Goal: Navigation & Orientation: Find specific page/section

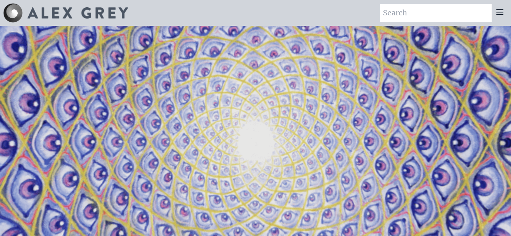
click at [245, 80] on video "Your browser does not support the video tag." at bounding box center [255, 144] width 807 height 454
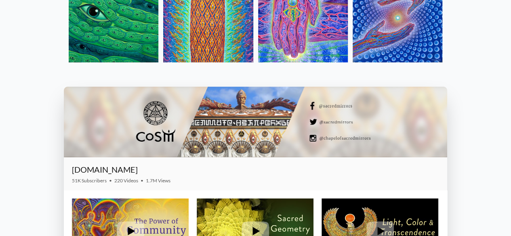
scroll to position [856, 0]
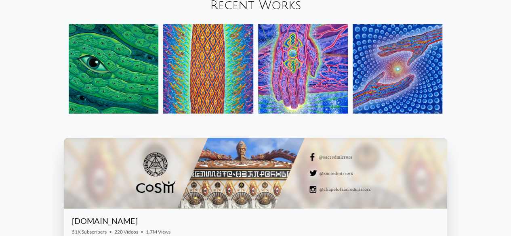
click at [508, 127] on div "Your browser does not support the video tag. Mystic Visionary Artist, co-founde…" at bounding box center [255, 77] width 511 height 1817
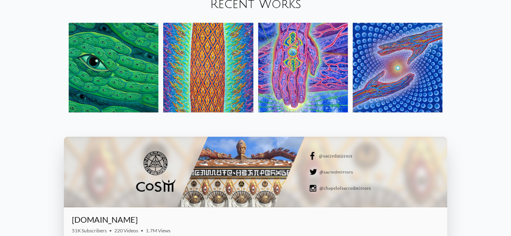
scroll to position [860, 0]
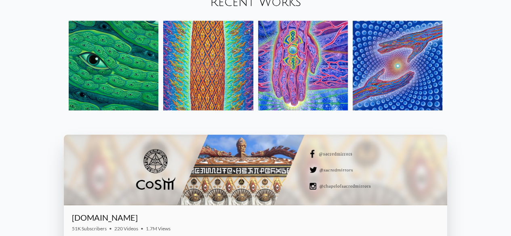
click at [280, 5] on link "Recent Works" at bounding box center [255, 2] width 91 height 13
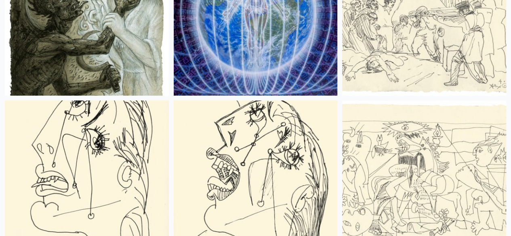
scroll to position [9287, 0]
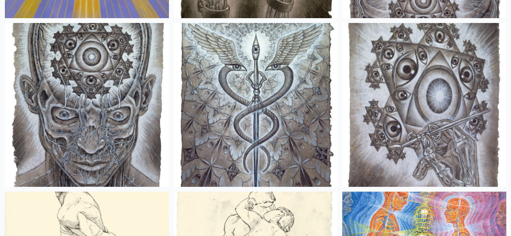
scroll to position [10703, 0]
